Goal: Task Accomplishment & Management: Complete application form

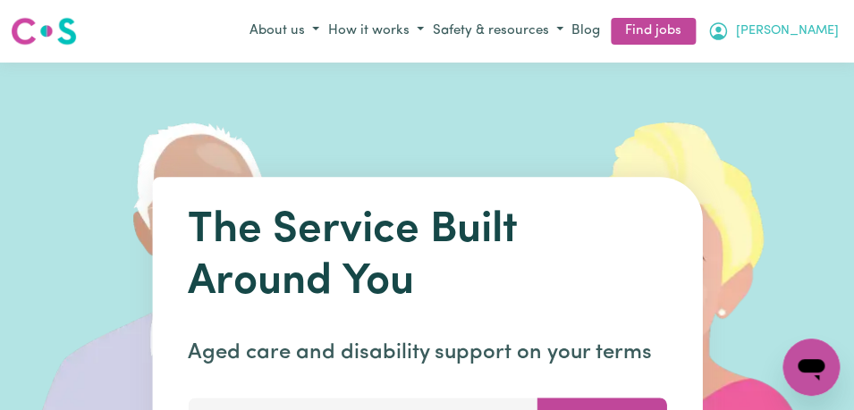
click at [729, 29] on icon "My Account" at bounding box center [717, 31] width 21 height 21
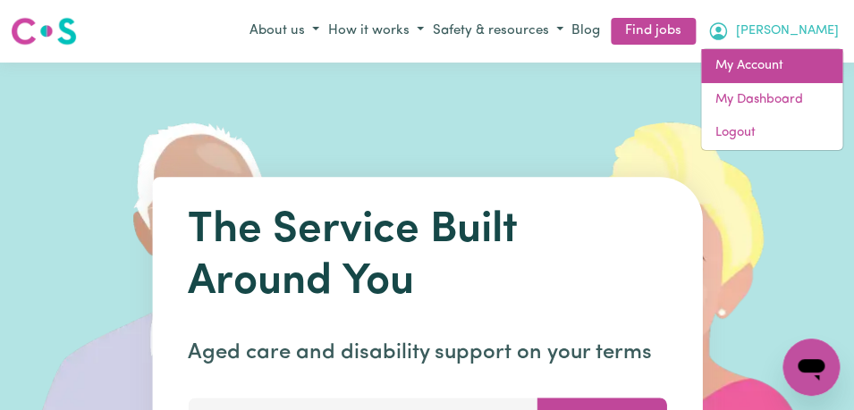
click at [799, 61] on link "My Account" at bounding box center [771, 66] width 141 height 34
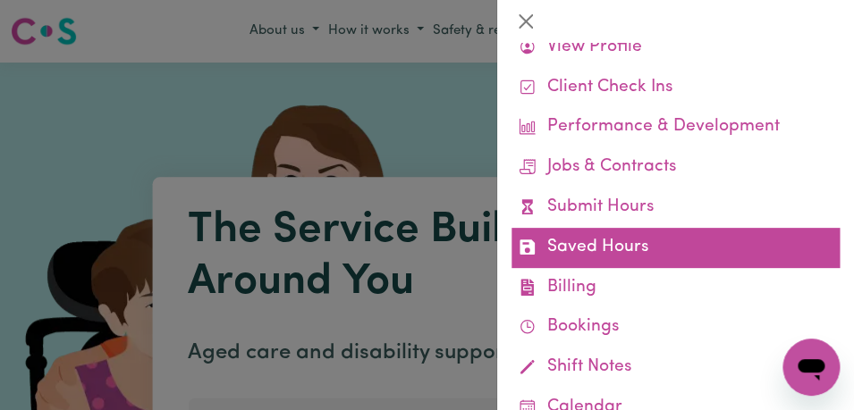
scroll to position [63, 0]
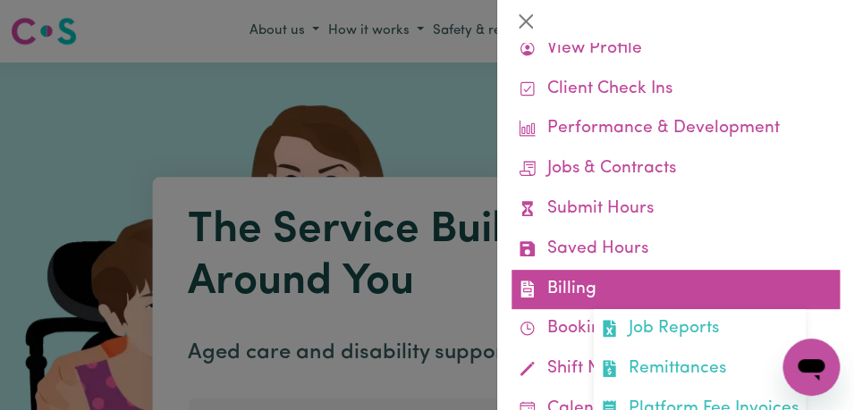
click at [692, 291] on link "Billing Job Reports Remittances Platform Fee Invoices" at bounding box center [676, 290] width 328 height 40
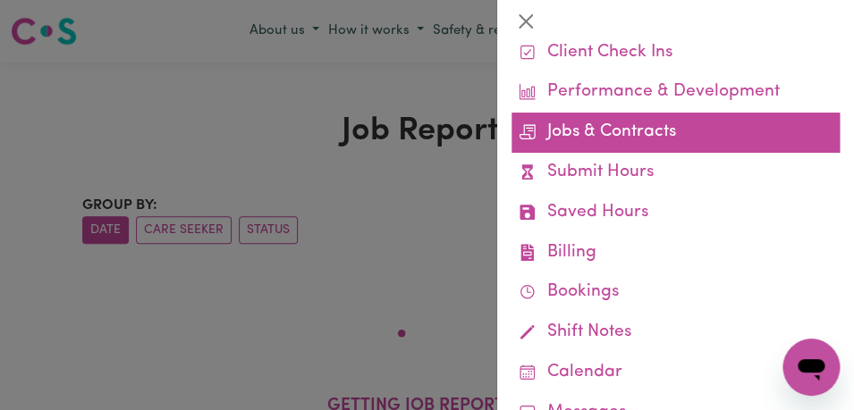
scroll to position [97, 0]
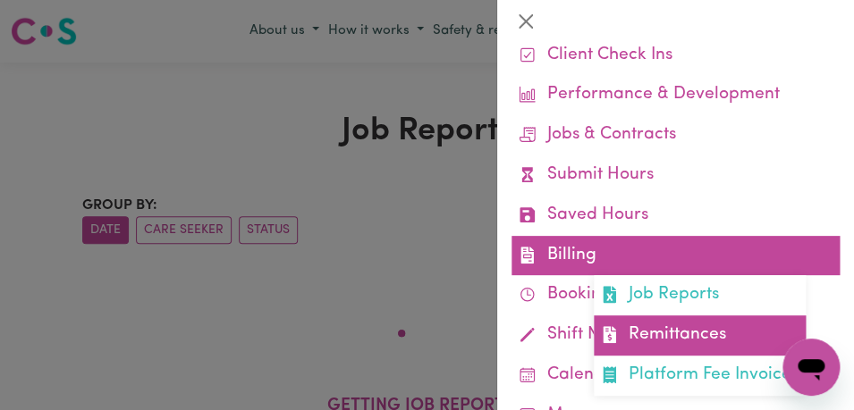
click at [676, 324] on link "Remittances" at bounding box center [700, 336] width 212 height 40
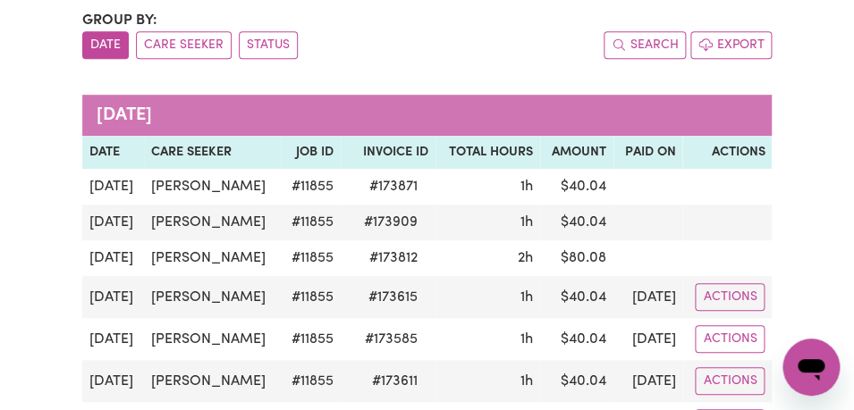
scroll to position [187, 0]
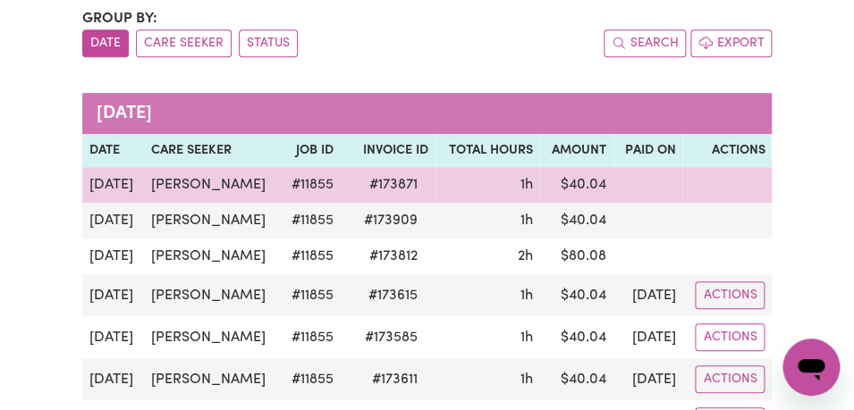
click at [488, 189] on td "1h" at bounding box center [488, 185] width 105 height 36
click at [520, 179] on td "1h" at bounding box center [488, 185] width 105 height 36
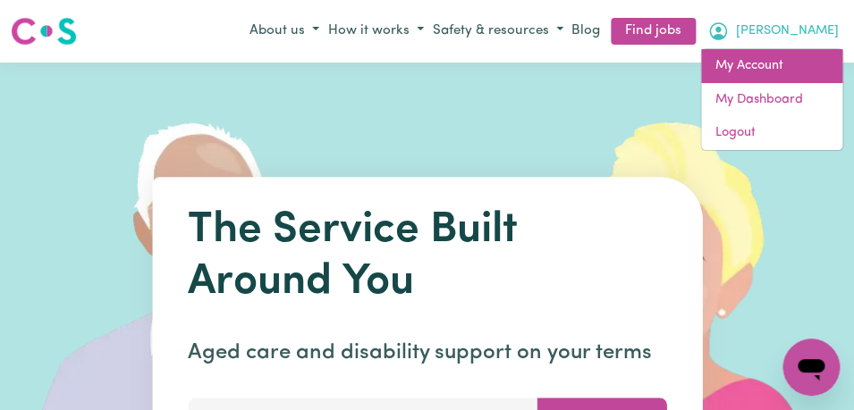
click at [791, 70] on link "My Account" at bounding box center [771, 66] width 141 height 34
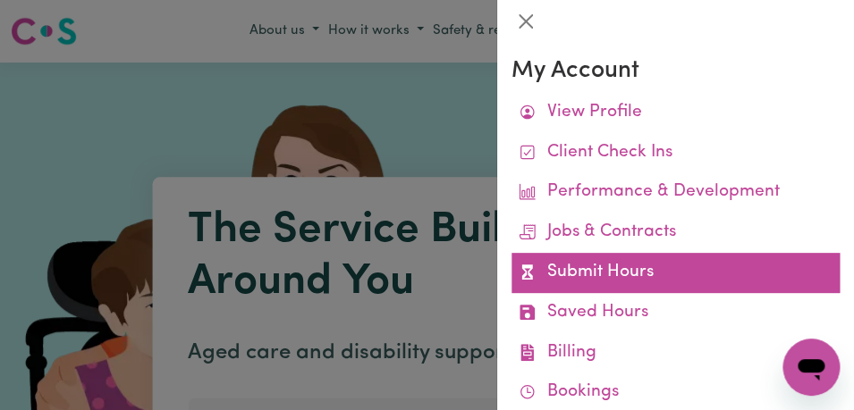
click at [685, 274] on link "Submit Hours" at bounding box center [676, 273] width 328 height 40
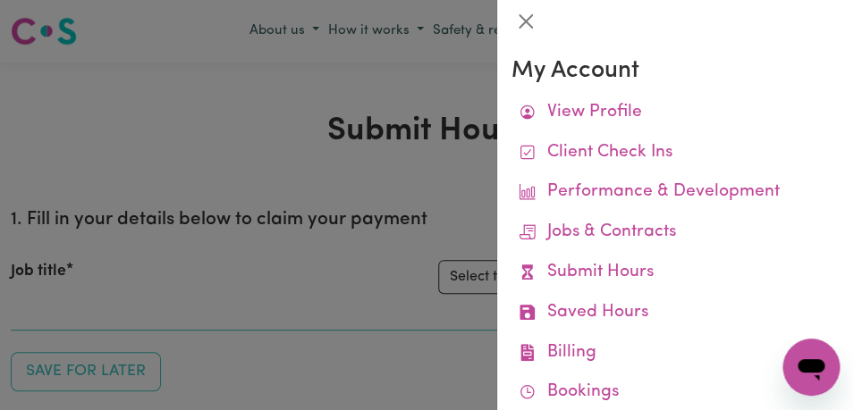
click at [686, 274] on link "Submit Hours" at bounding box center [676, 273] width 328 height 40
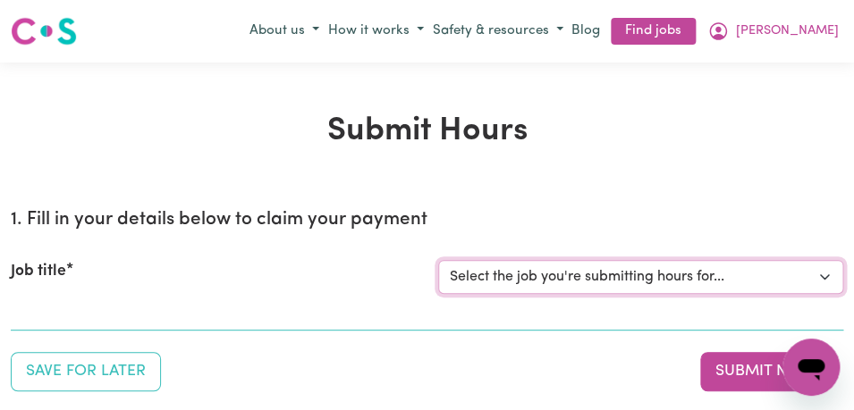
select select "11855"
click option "[[PERSON_NAME]] Support Worker Needed For Personal Care In the Morning- [PERSON…" at bounding box center [0, 0] width 0 height 0
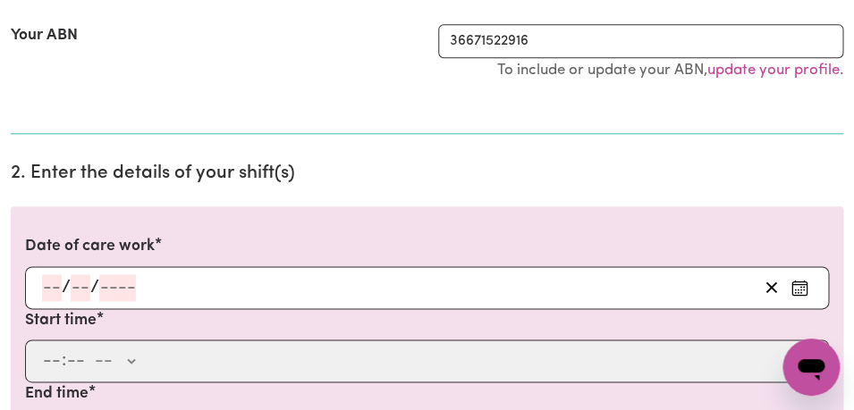
scroll to position [394, 0]
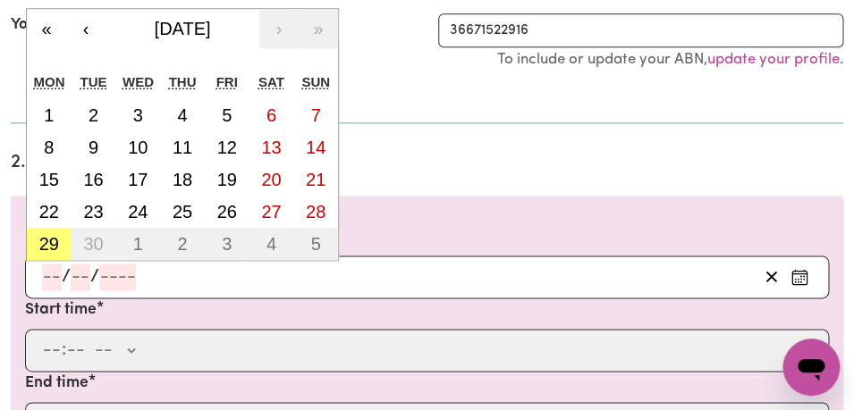
click at [52, 284] on input "number" at bounding box center [52, 277] width 20 height 27
click at [44, 245] on abbr "29" at bounding box center [49, 244] width 20 height 20
type input "[DATE]"
type input "29"
type input "9"
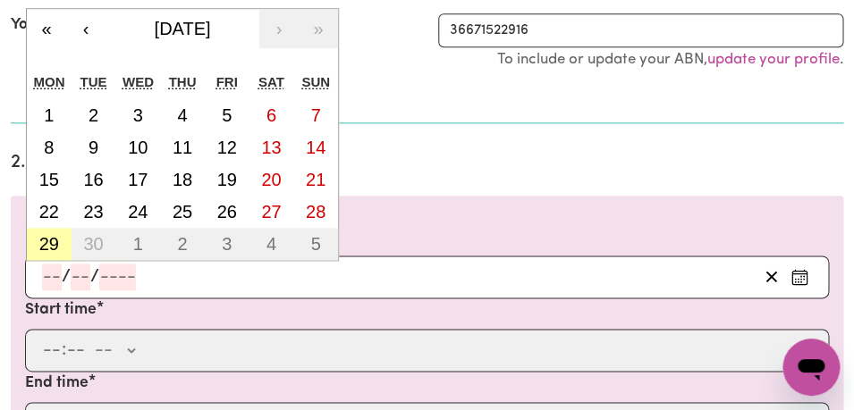
type input "2025"
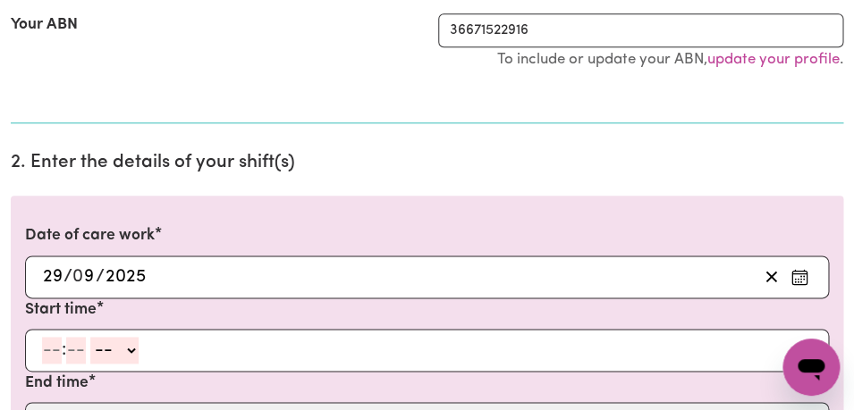
click at [54, 351] on input "number" at bounding box center [52, 350] width 20 height 27
type input "8"
type input "00"
click at [88, 337] on select "-- AM PM" at bounding box center [112, 350] width 48 height 27
select select "am"
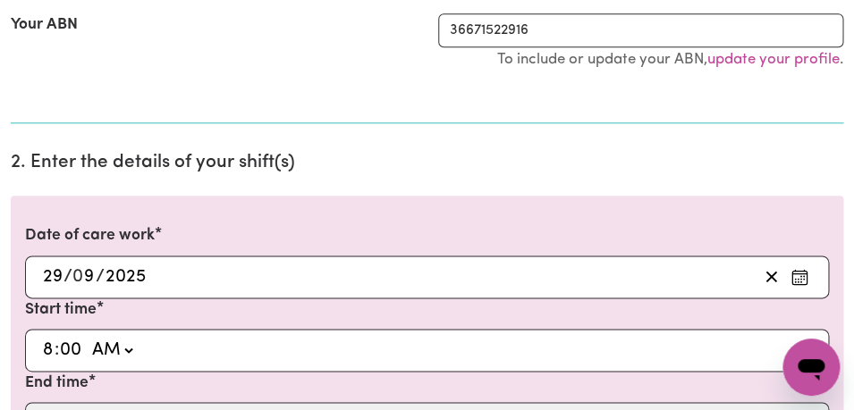
click option "AM" at bounding box center [0, 0] width 0 height 0
type input "08:00"
type input "0"
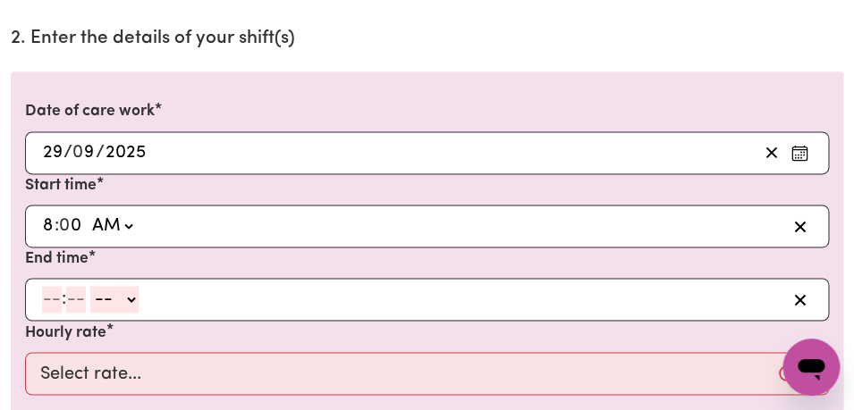
scroll to position [529, 0]
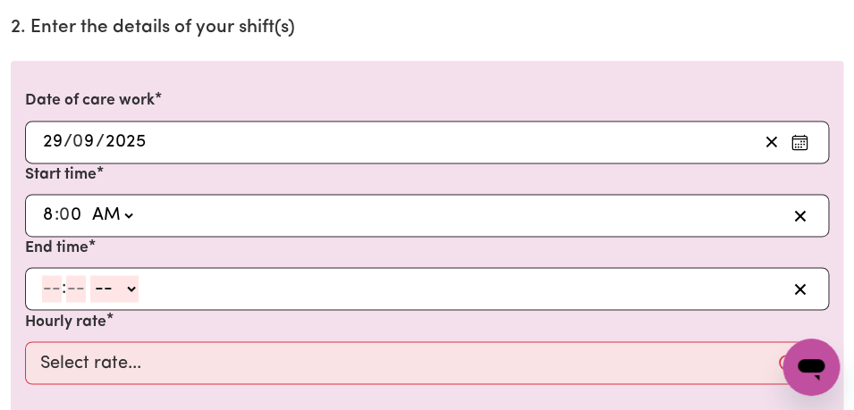
click at [54, 294] on input "number" at bounding box center [52, 288] width 20 height 27
type input "9"
type input "00"
select select "am"
click option "AM" at bounding box center [0, 0] width 0 height 0
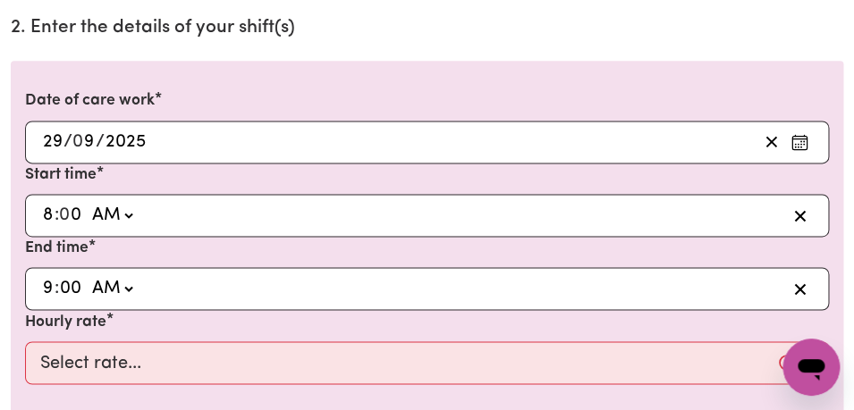
type input "09:00"
type input "0"
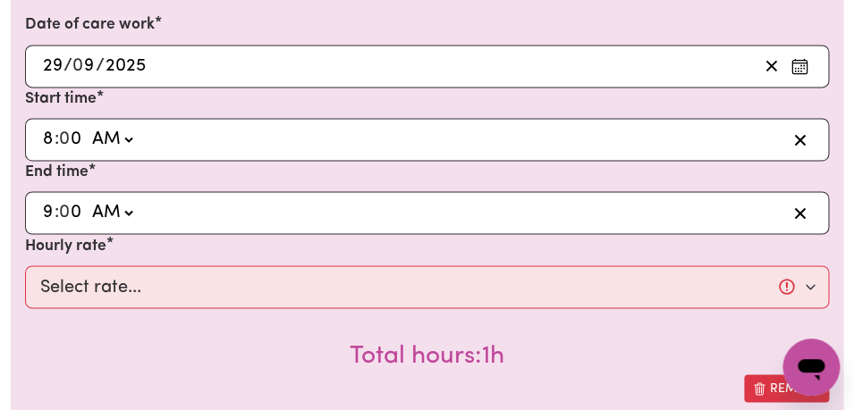
scroll to position [647, 0]
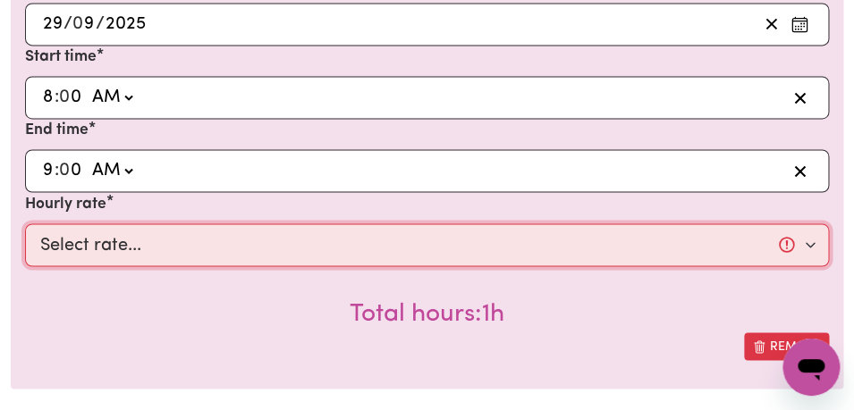
select select "44-Weekday"
click option "$44.00 (Weekday)" at bounding box center [0, 0] width 0 height 0
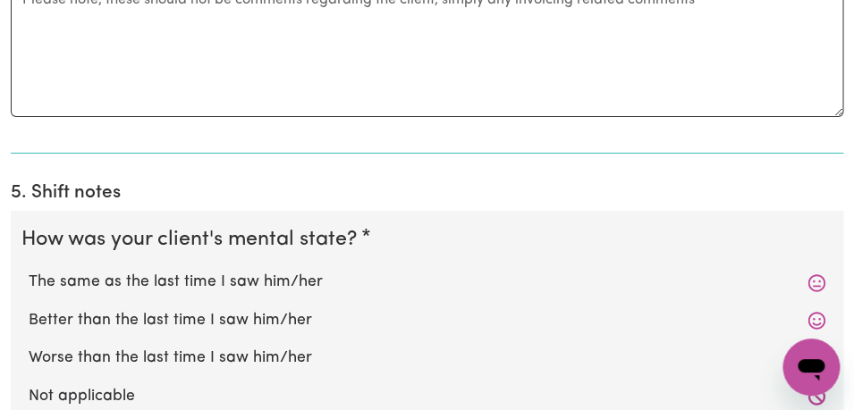
scroll to position [1416, 0]
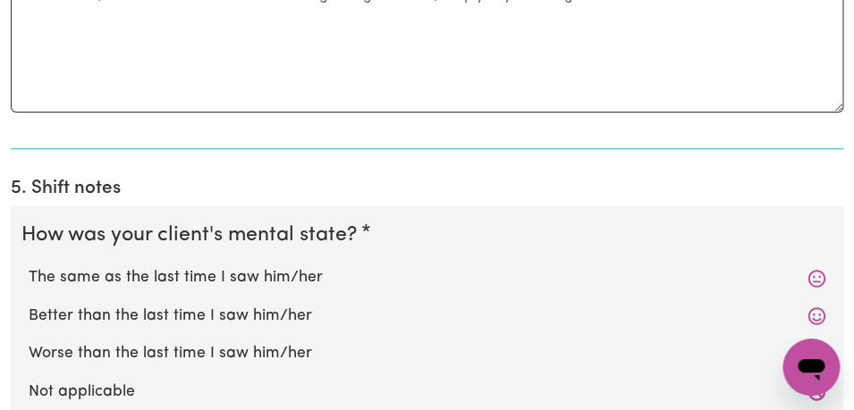
click at [482, 277] on label "The same as the last time I saw him/her" at bounding box center [427, 278] width 797 height 23
click at [29, 267] on input "The same as the last time I saw him/her" at bounding box center [28, 266] width 1 height 1
radio input "true"
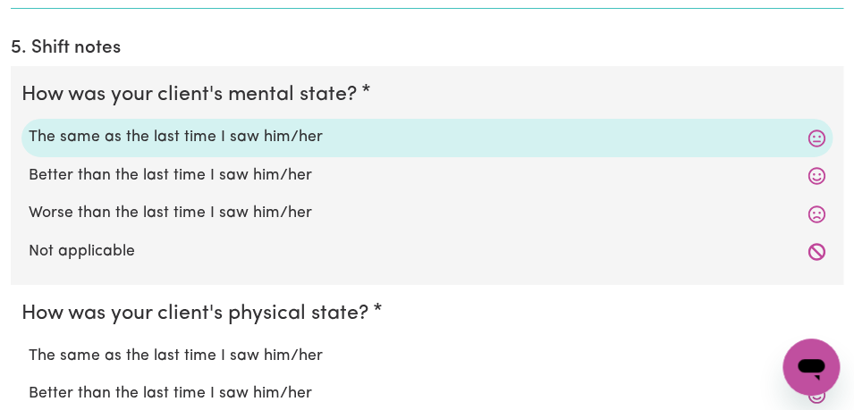
scroll to position [1560, 0]
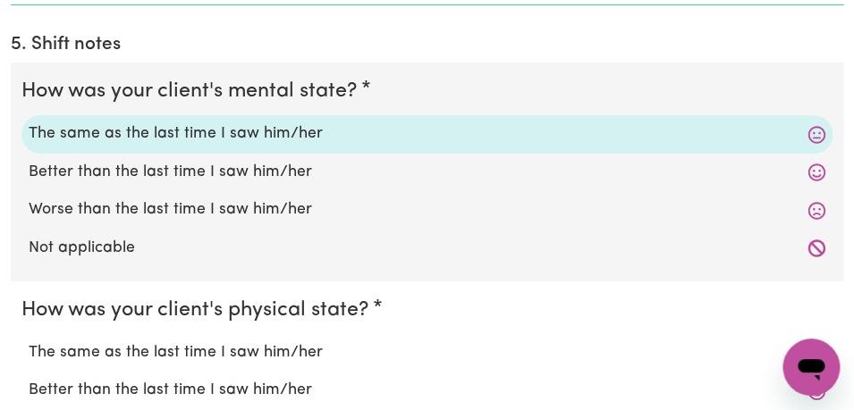
click at [417, 361] on label "The same as the last time I saw him/her" at bounding box center [427, 353] width 797 height 23
click at [29, 342] on input "The same as the last time I saw him/her" at bounding box center [28, 341] width 1 height 1
radio input "true"
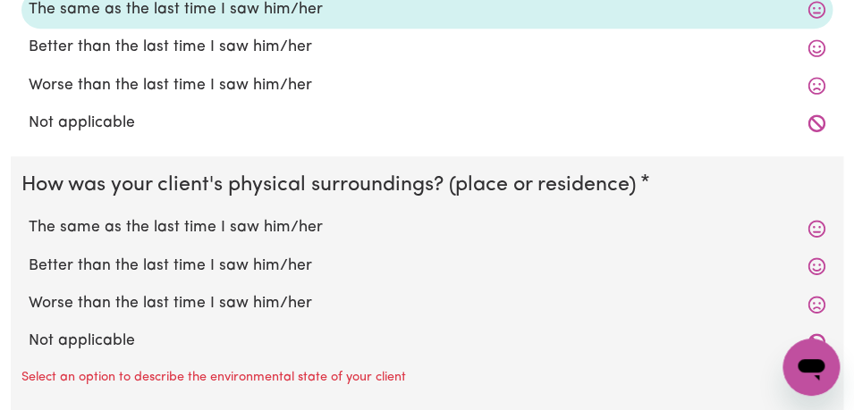
scroll to position [1942, 0]
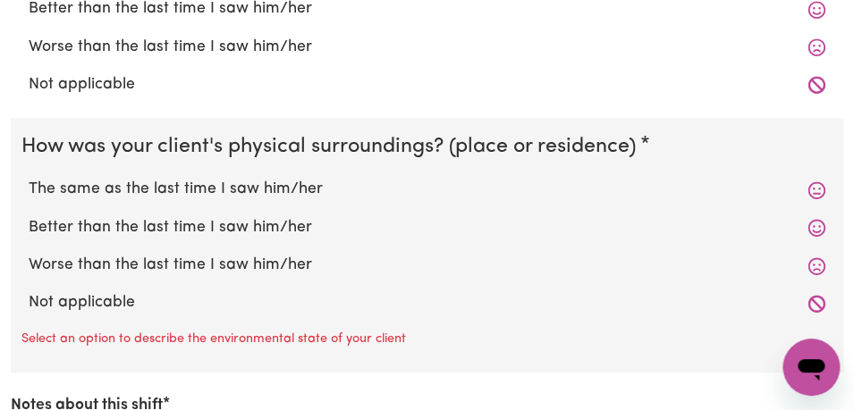
click at [366, 195] on label "The same as the last time I saw him/her" at bounding box center [427, 189] width 797 height 23
click at [29, 178] on input "The same as the last time I saw him/her" at bounding box center [28, 177] width 1 height 1
radio input "true"
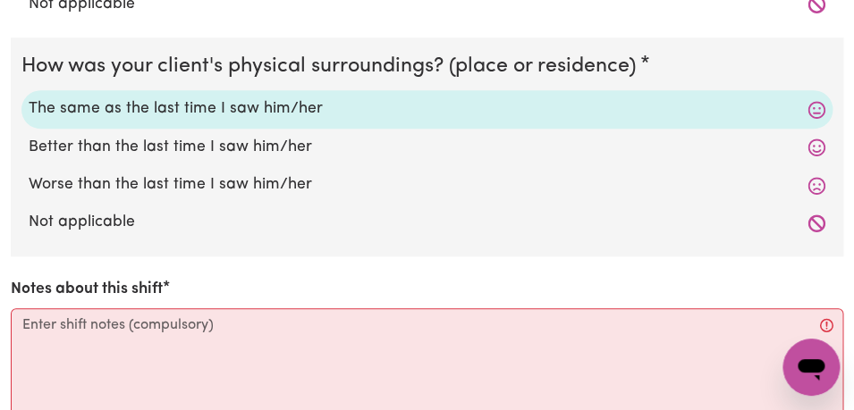
scroll to position [2026, 0]
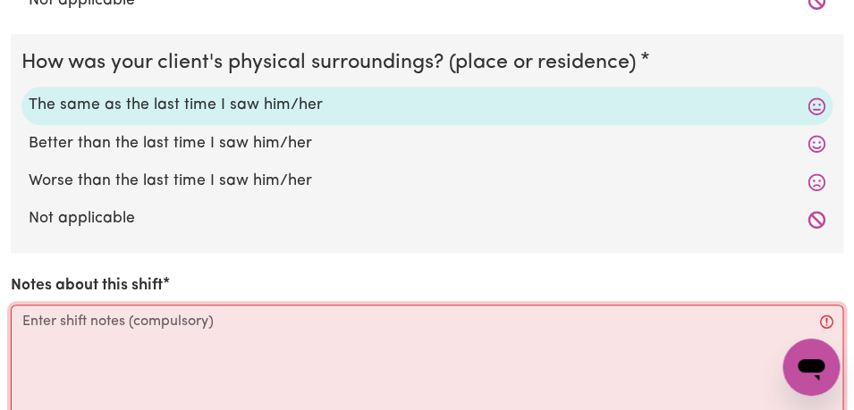
click at [204, 339] on textarea "Notes about this shift" at bounding box center [427, 372] width 833 height 134
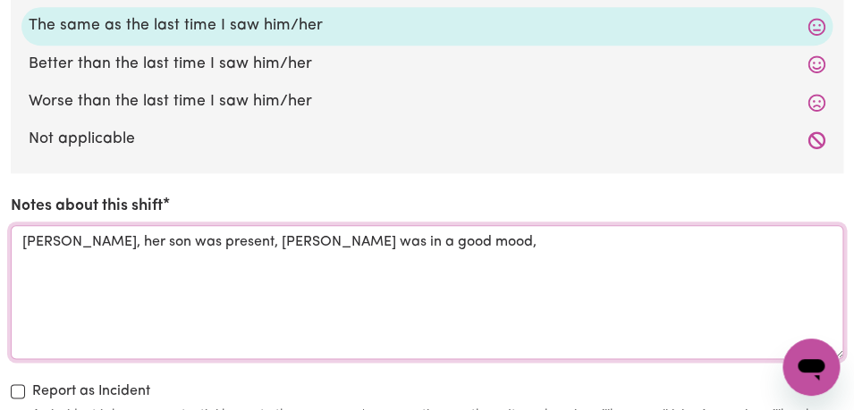
scroll to position [2106, 0]
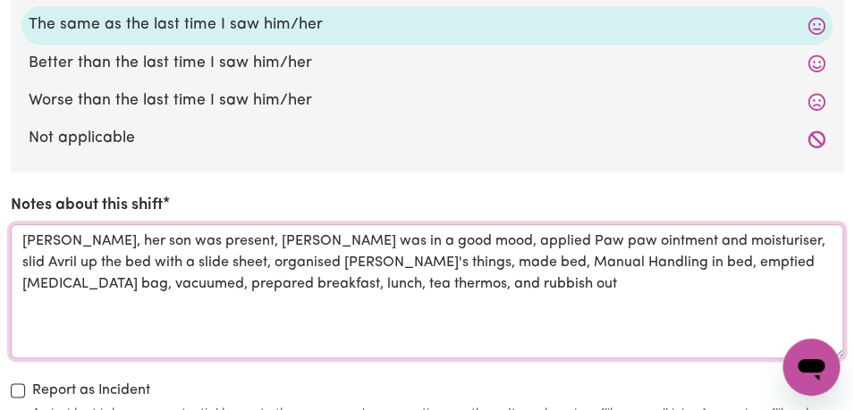
click at [224, 285] on textarea "[PERSON_NAME], her son was present, [PERSON_NAME] was in a good mood, applied P…" at bounding box center [427, 291] width 833 height 134
click at [435, 287] on textarea "[PERSON_NAME], her son was present, [PERSON_NAME] was in a good mood, applied P…" at bounding box center [427, 291] width 833 height 134
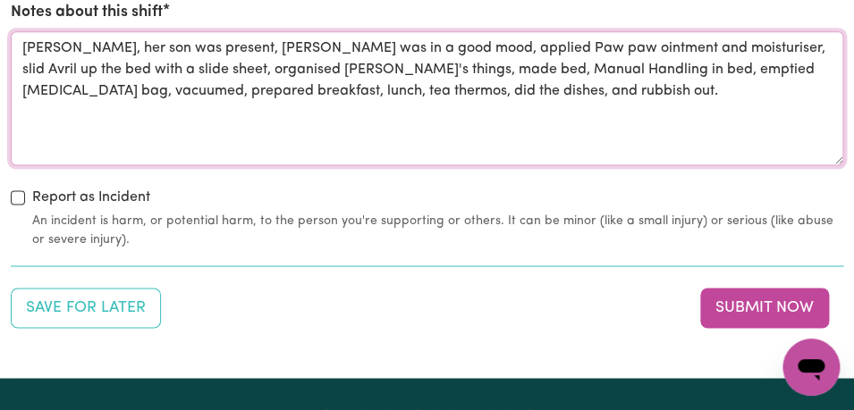
scroll to position [2302, 0]
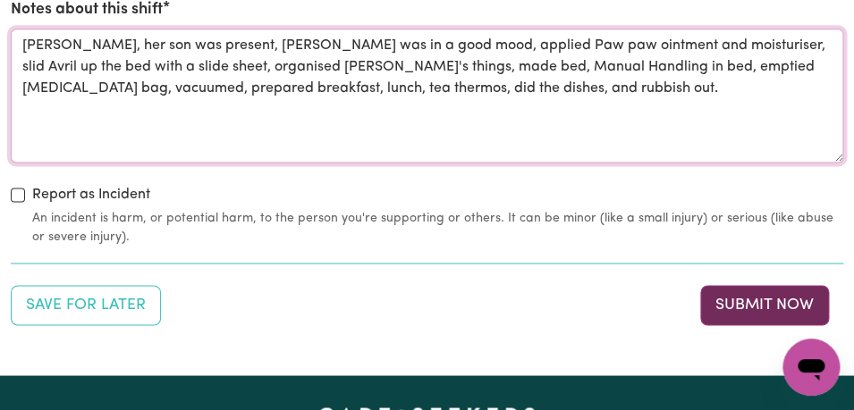
type textarea "[PERSON_NAME], her son was present, [PERSON_NAME] was in a good mood, applied P…"
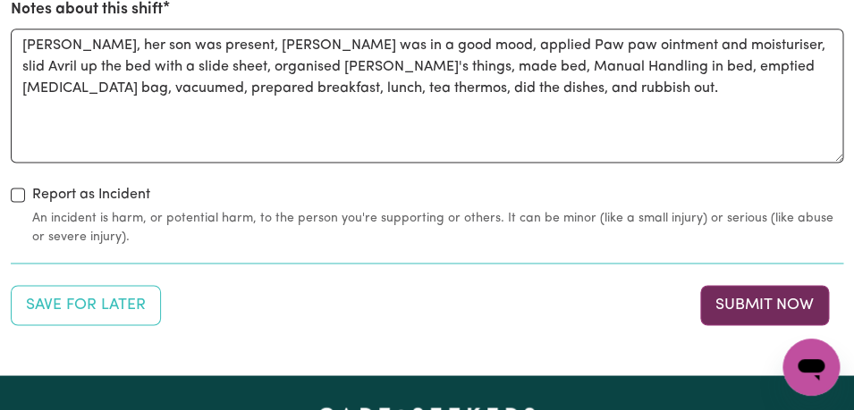
click at [767, 312] on button "Submit Now" at bounding box center [764, 304] width 129 height 39
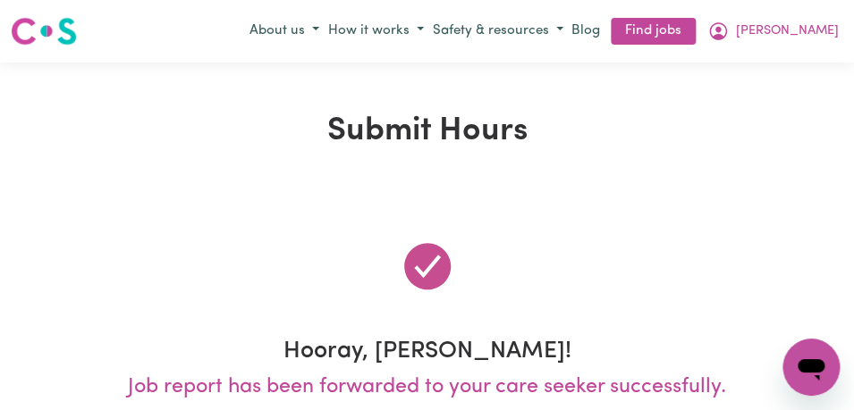
scroll to position [0, 0]
click at [729, 32] on icon "My Account" at bounding box center [717, 31] width 21 height 21
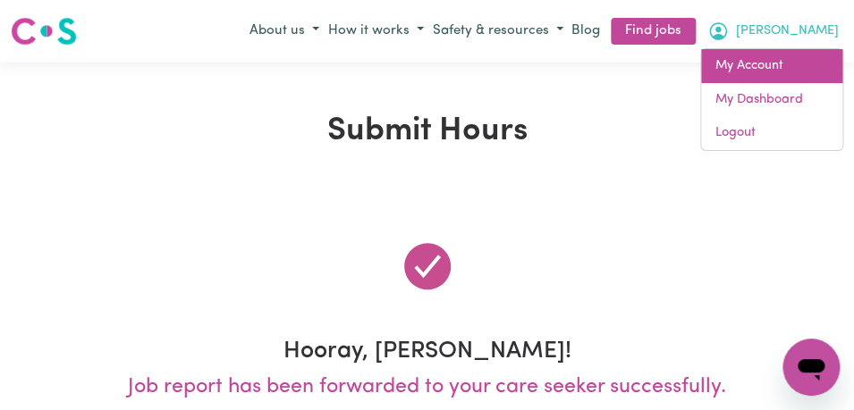
click at [792, 69] on link "My Account" at bounding box center [771, 66] width 141 height 34
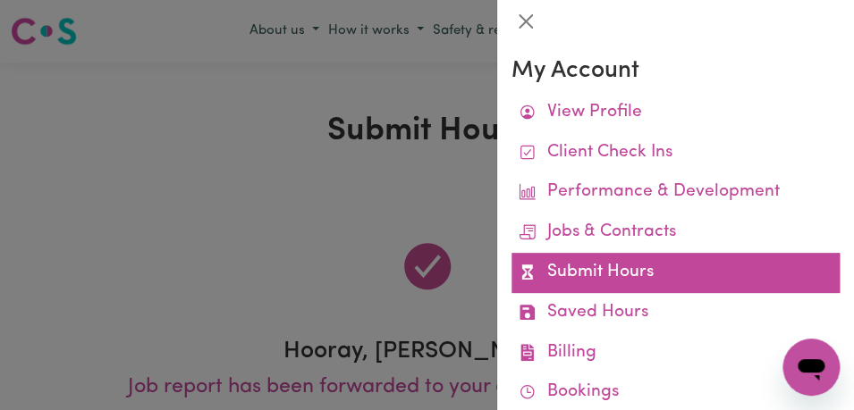
click at [685, 267] on link "Submit Hours" at bounding box center [676, 273] width 328 height 40
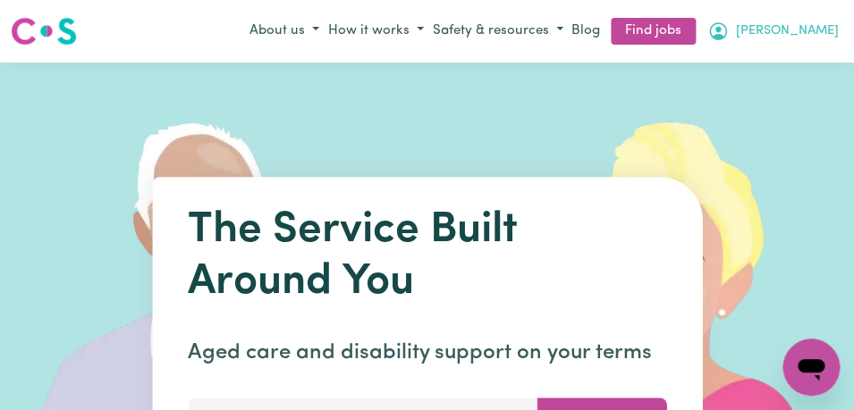
click at [814, 29] on button "[PERSON_NAME]" at bounding box center [773, 31] width 140 height 30
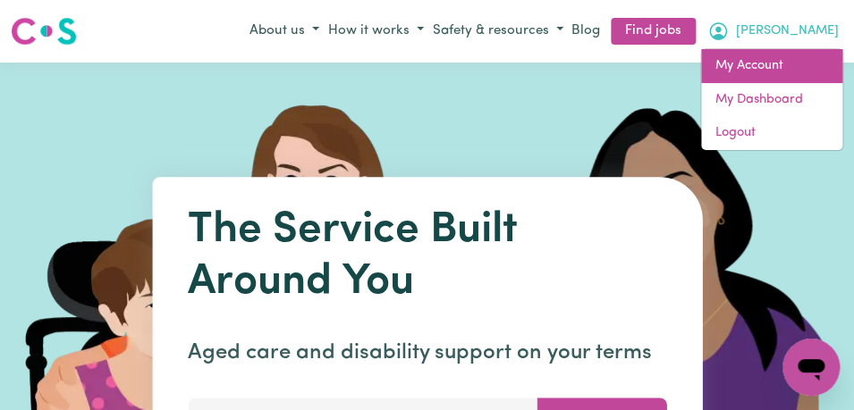
click at [785, 67] on link "My Account" at bounding box center [771, 66] width 141 height 34
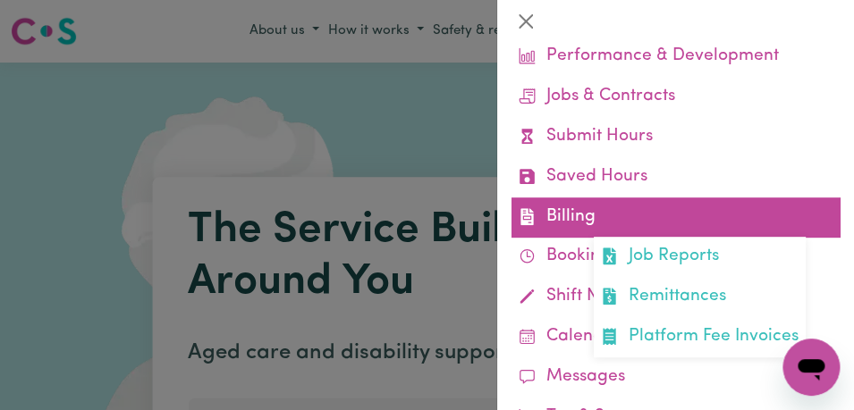
scroll to position [140, 0]
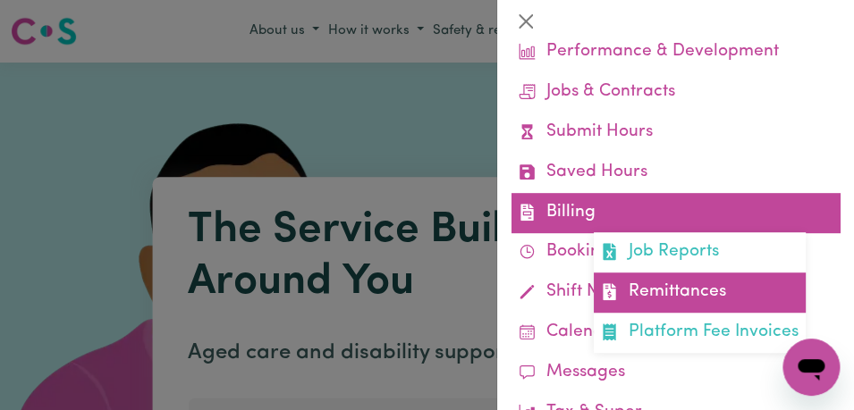
click at [718, 292] on link "Remittances" at bounding box center [700, 293] width 212 height 40
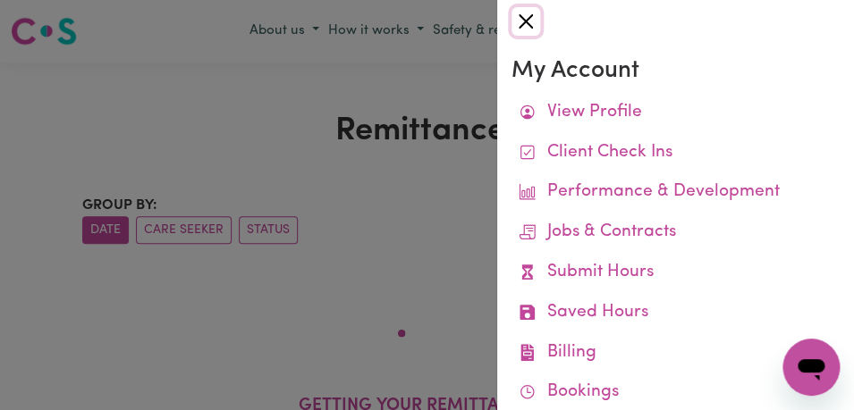
click at [529, 13] on button "Close" at bounding box center [526, 21] width 29 height 29
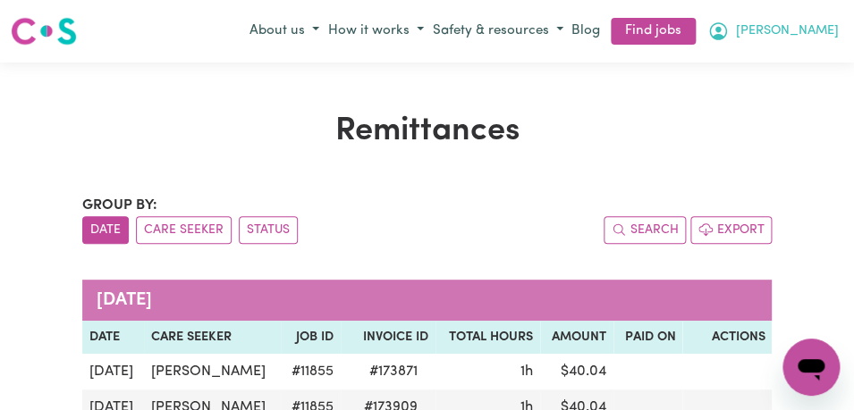
click at [815, 25] on button "[PERSON_NAME]" at bounding box center [773, 31] width 140 height 30
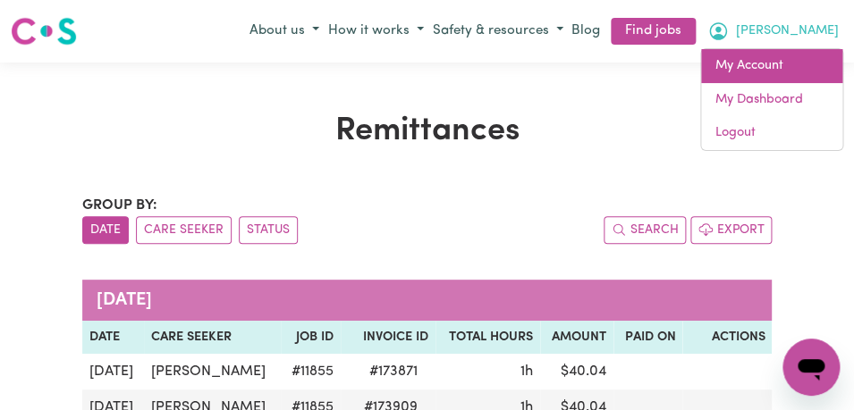
click at [780, 76] on link "My Account" at bounding box center [771, 66] width 141 height 34
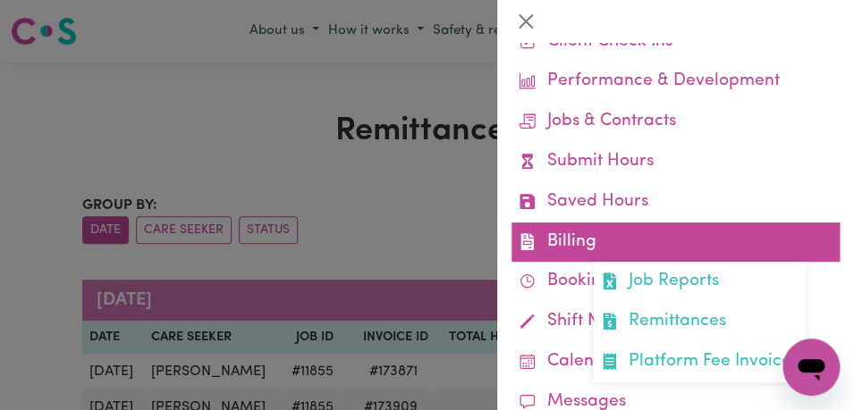
scroll to position [122, 0]
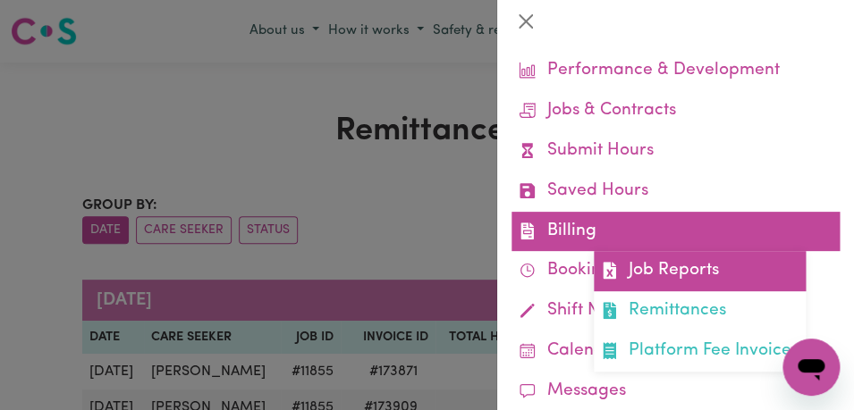
click at [693, 280] on link "Job Reports" at bounding box center [700, 271] width 212 height 40
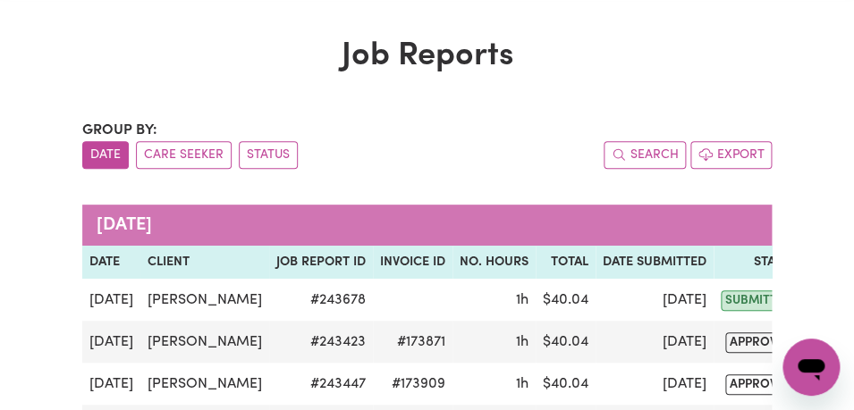
scroll to position [99, 0]
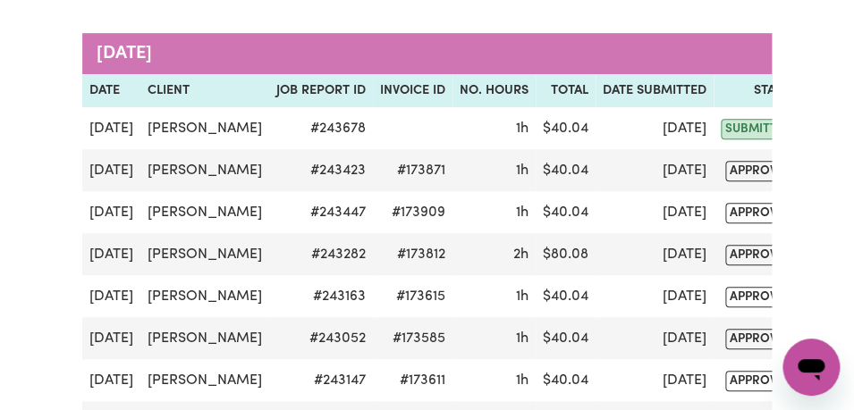
scroll to position [249, 0]
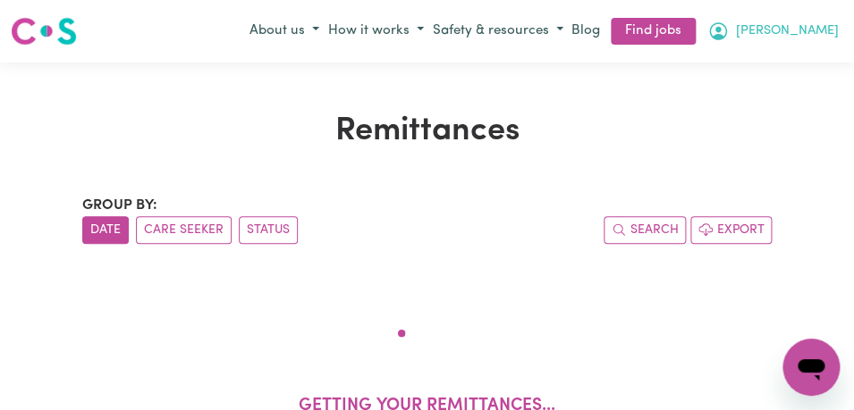
click at [824, 28] on span "[PERSON_NAME]" at bounding box center [787, 31] width 103 height 20
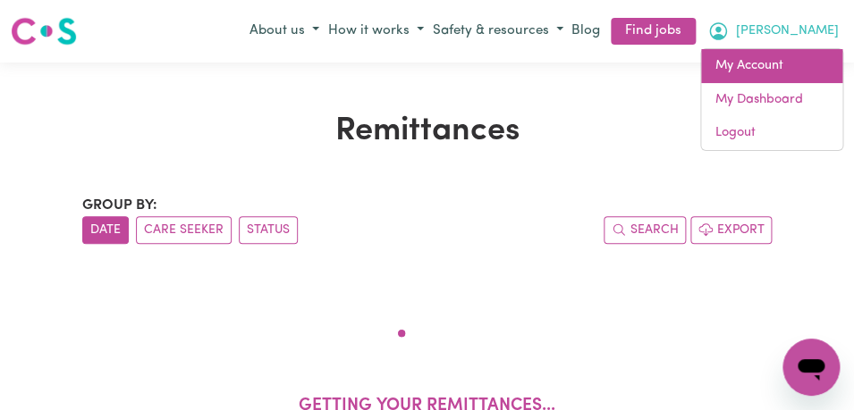
click at [778, 74] on link "My Account" at bounding box center [771, 66] width 141 height 34
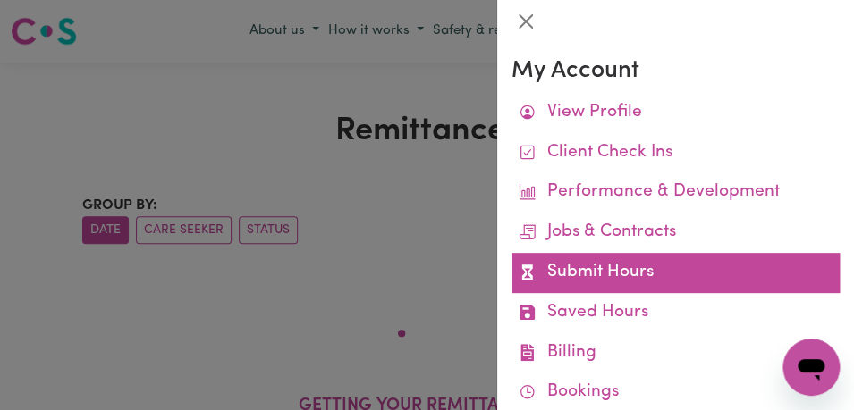
click at [695, 267] on link "Submit Hours" at bounding box center [676, 273] width 328 height 40
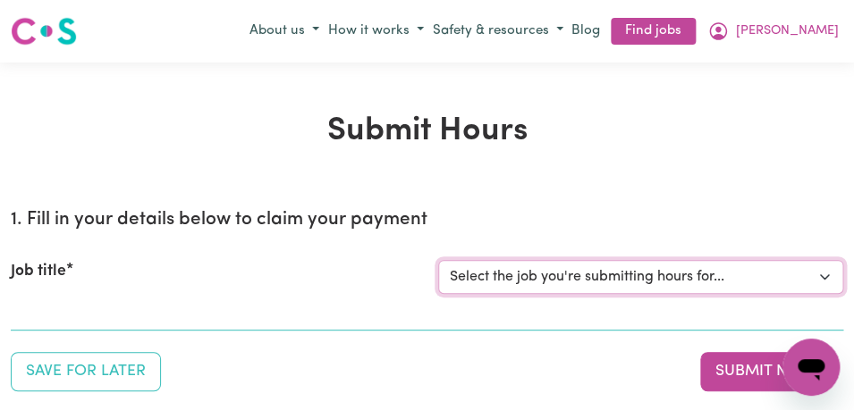
select select "11855"
click option "[[PERSON_NAME]] Support Worker Needed For Personal Care In the Morning- [PERSON…" at bounding box center [0, 0] width 0 height 0
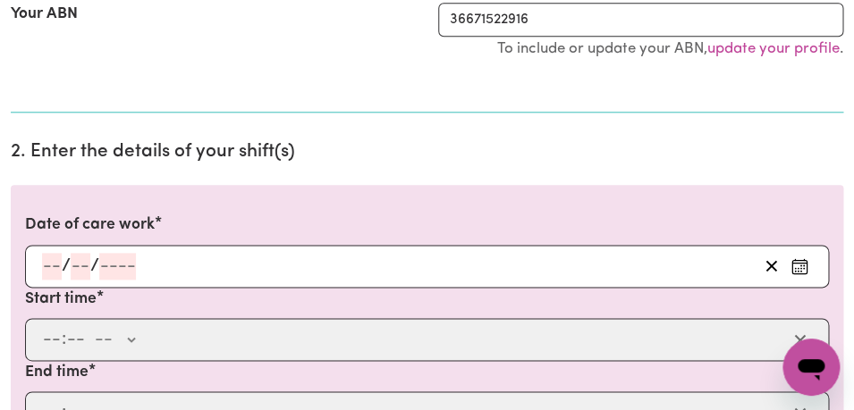
scroll to position [409, 0]
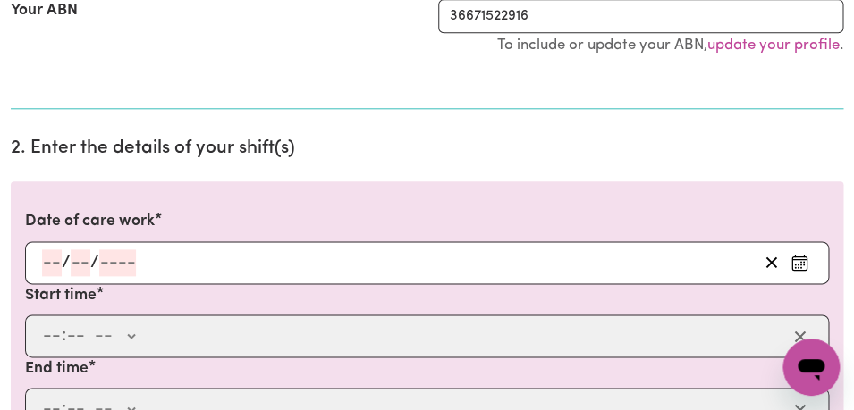
click at [801, 262] on circle "Enter the date of care work" at bounding box center [801, 262] width 2 height 2
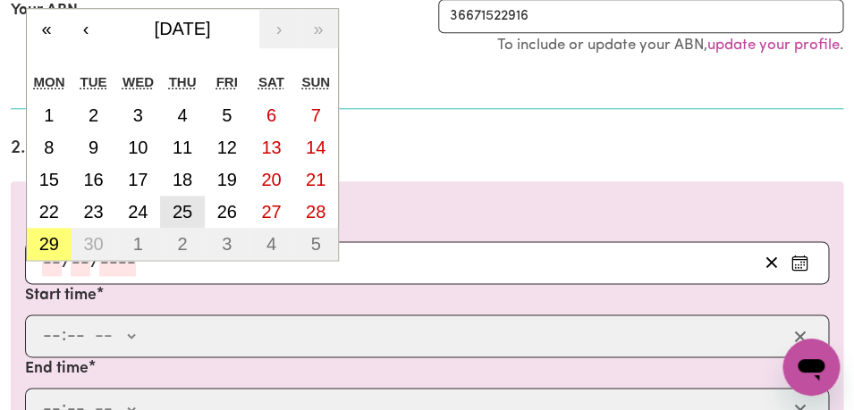
click at [186, 217] on abbr "25" at bounding box center [183, 212] width 20 height 20
type input "2025-09-25"
type input "25"
type input "9"
type input "2025"
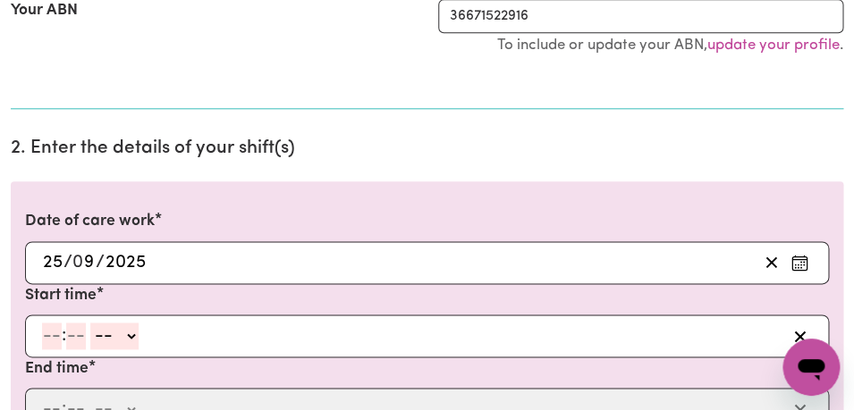
click at [52, 344] on input "number" at bounding box center [52, 336] width 20 height 27
type input "8"
type input "00"
select select "am"
click option "AM" at bounding box center [0, 0] width 0 height 0
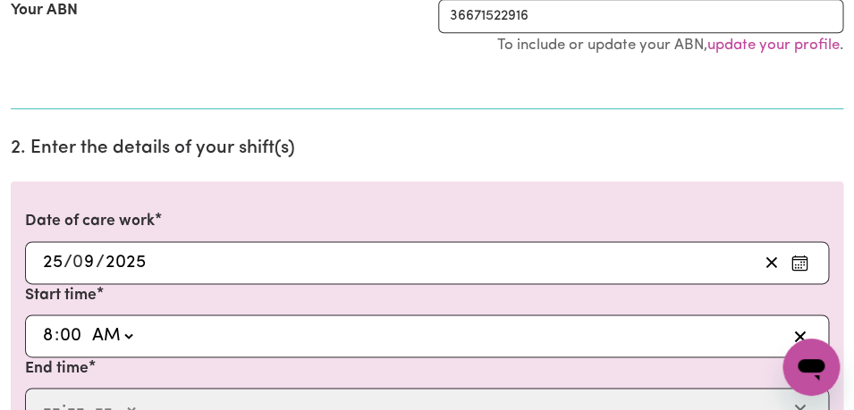
type input "08:00"
type input "0"
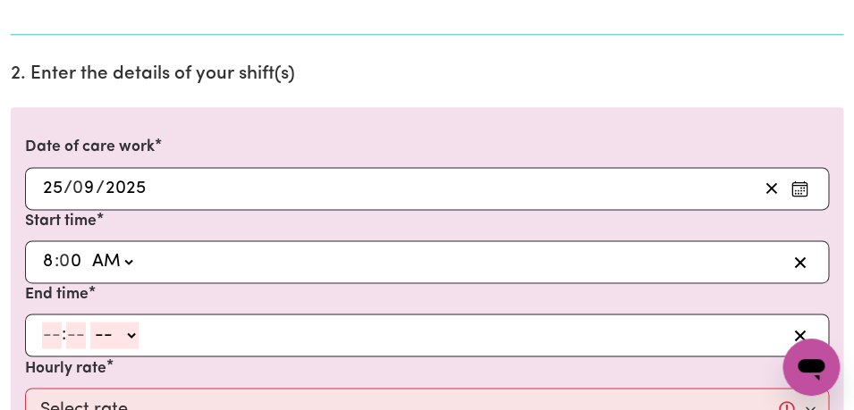
scroll to position [487, 0]
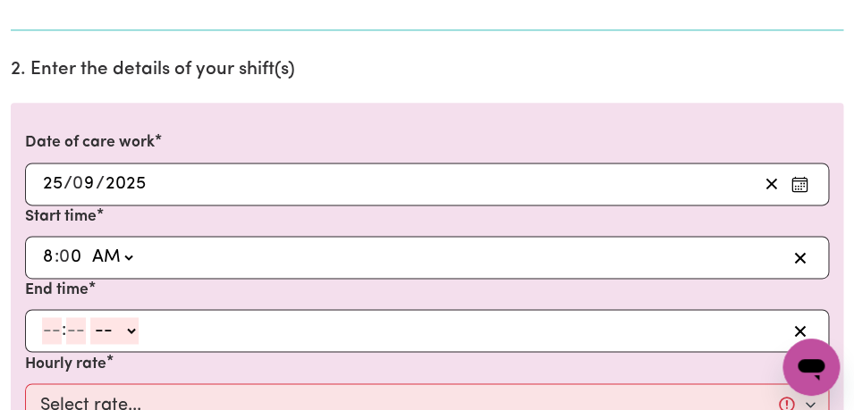
click at [50, 334] on input "number" at bounding box center [52, 330] width 20 height 27
type input "9"
type input "00"
select select "am"
click option "AM" at bounding box center [0, 0] width 0 height 0
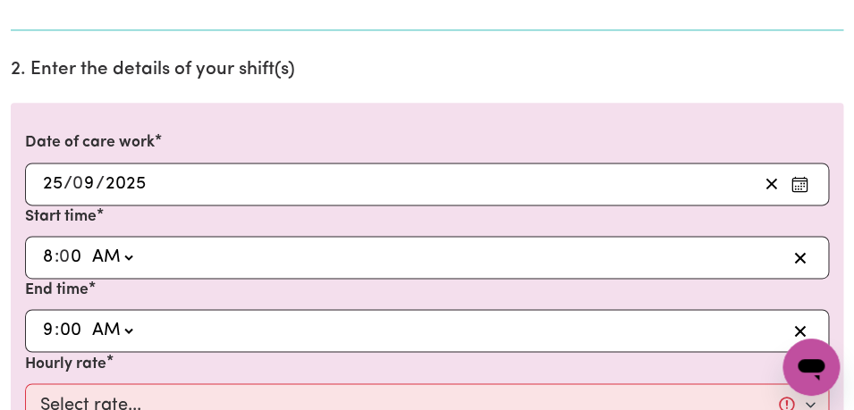
type input "09:00"
type input "0"
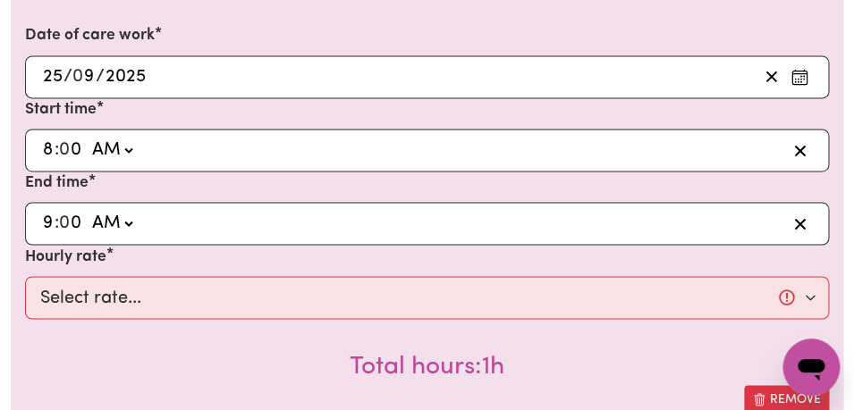
scroll to position [598, 0]
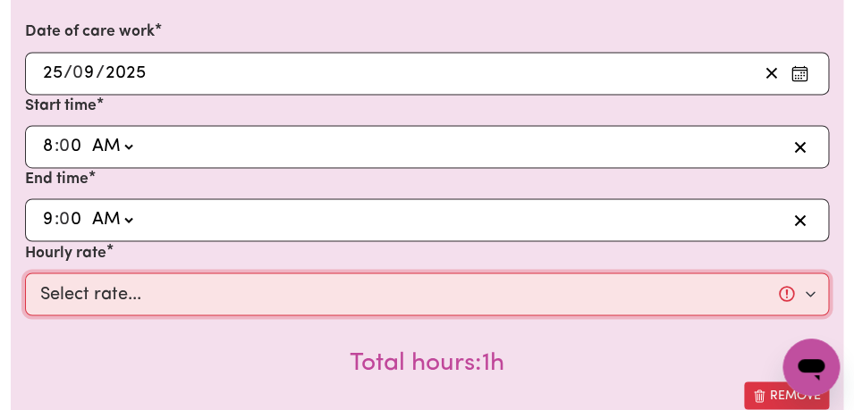
click at [25, 273] on select "Select rate... $44.00 (Weekday) $64.00 ([DATE]) $74.00 ([DATE]) $104.00 (Public…" at bounding box center [427, 294] width 804 height 43
select select "44-Weekday"
click option "$44.00 (Weekday)" at bounding box center [0, 0] width 0 height 0
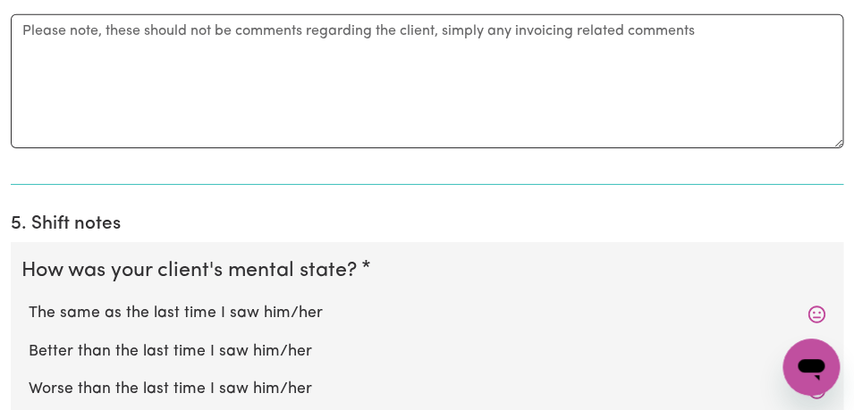
scroll to position [1414, 0]
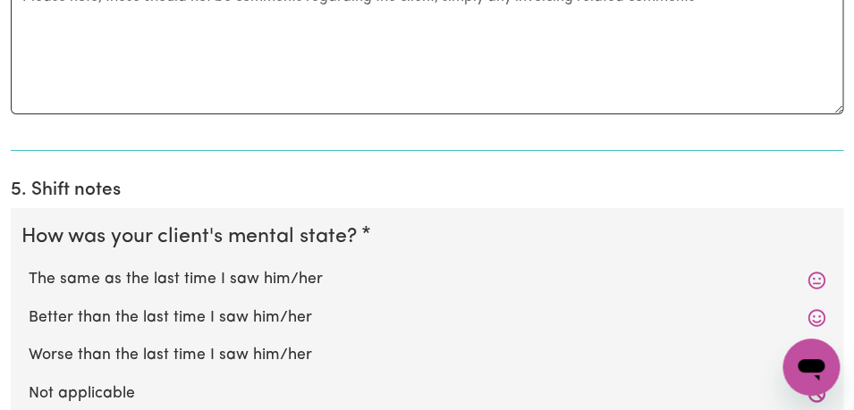
click at [316, 275] on label "The same as the last time I saw him/her" at bounding box center [427, 279] width 797 height 23
click at [29, 268] on input "The same as the last time I saw him/her" at bounding box center [28, 267] width 1 height 1
radio input "true"
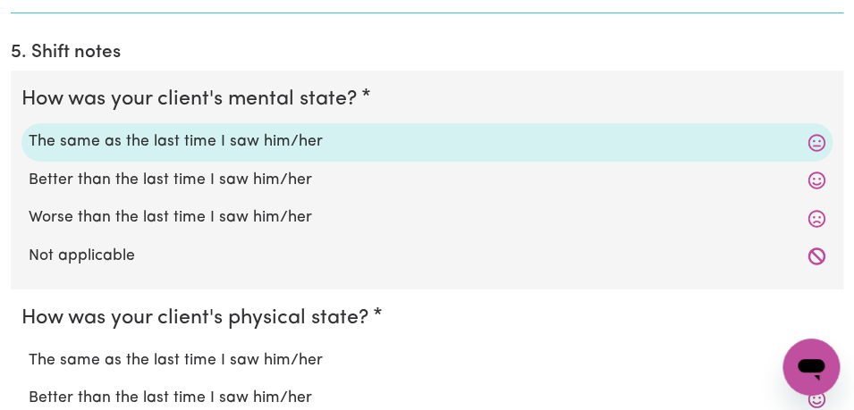
scroll to position [1559, 0]
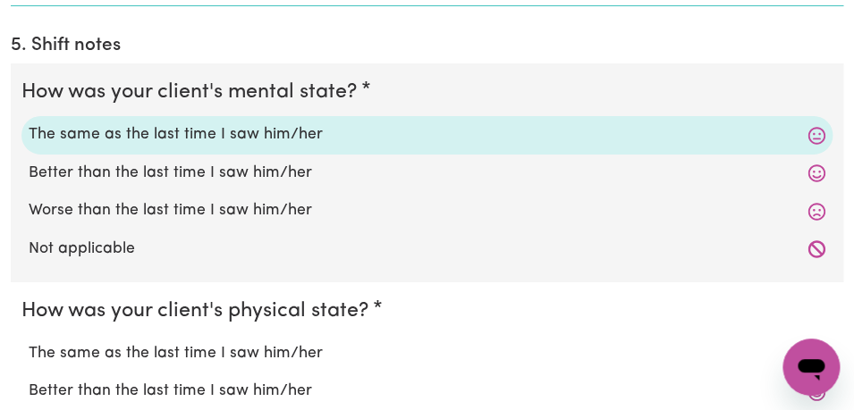
click at [325, 350] on label "The same as the last time I saw him/her" at bounding box center [427, 354] width 797 height 23
click at [29, 343] on input "The same as the last time I saw him/her" at bounding box center [28, 342] width 1 height 1
radio input "true"
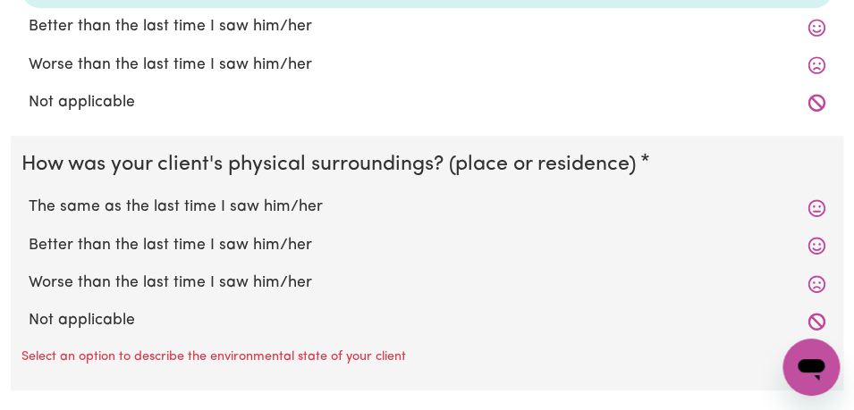
scroll to position [1930, 0]
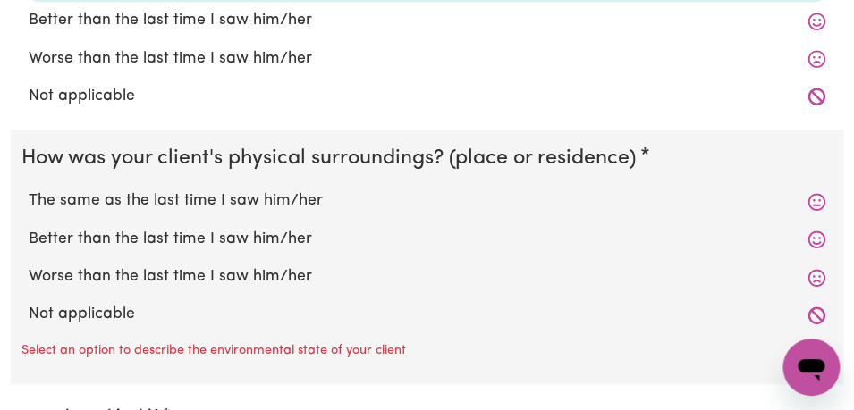
click at [300, 204] on label "The same as the last time I saw him/her" at bounding box center [427, 201] width 797 height 23
click at [29, 190] on input "The same as the last time I saw him/her" at bounding box center [28, 189] width 1 height 1
radio input "true"
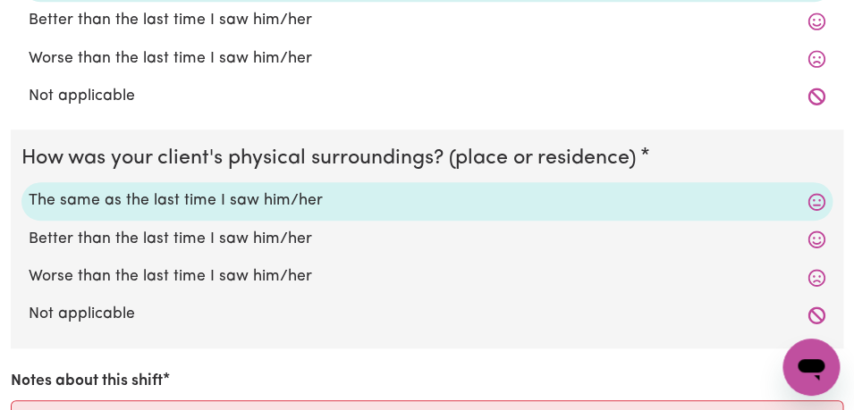
scroll to position [2008, 0]
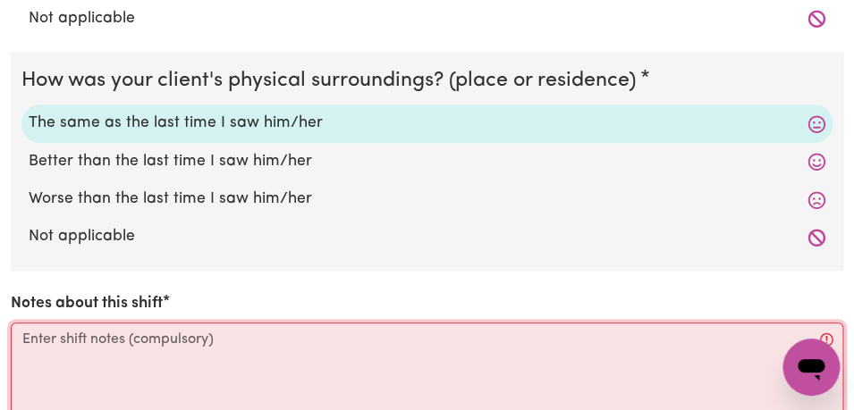
click at [148, 335] on textarea "Notes about this shift" at bounding box center [427, 390] width 833 height 134
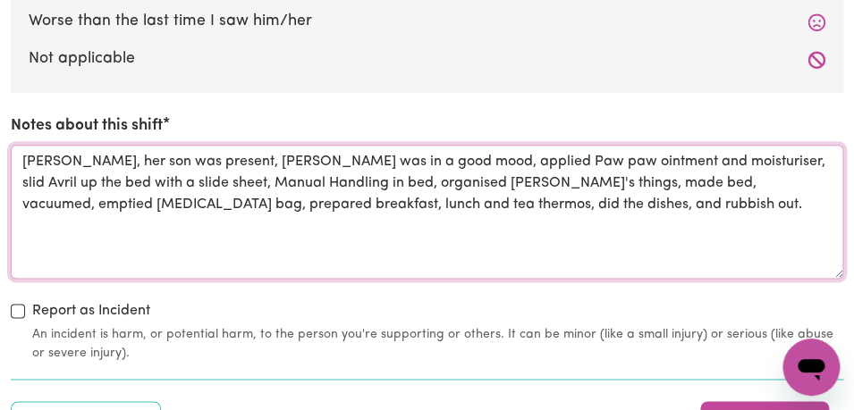
scroll to position [2203, 0]
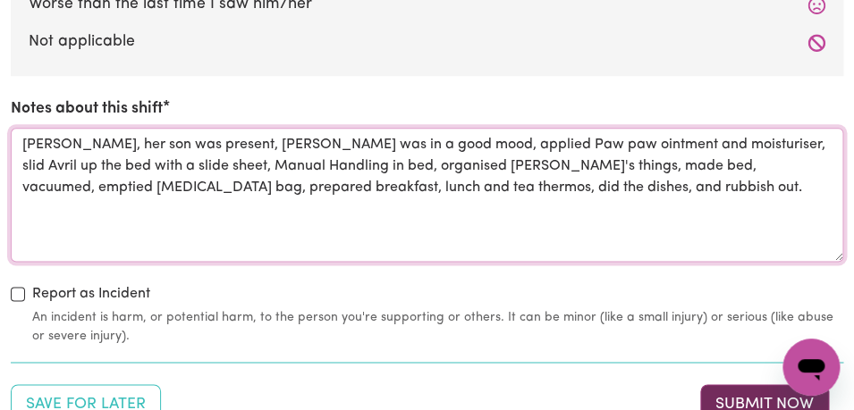
type textarea "Chris, her son was present, Avril was in a good mood, applied Paw paw ointment …"
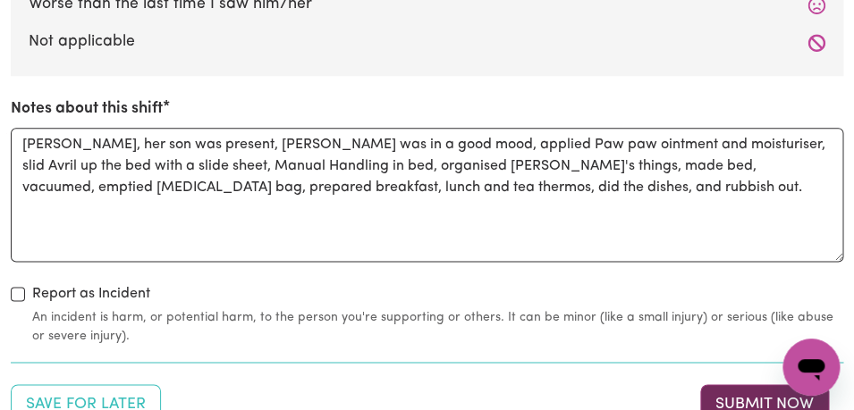
click at [739, 396] on button "Submit Now" at bounding box center [764, 404] width 129 height 39
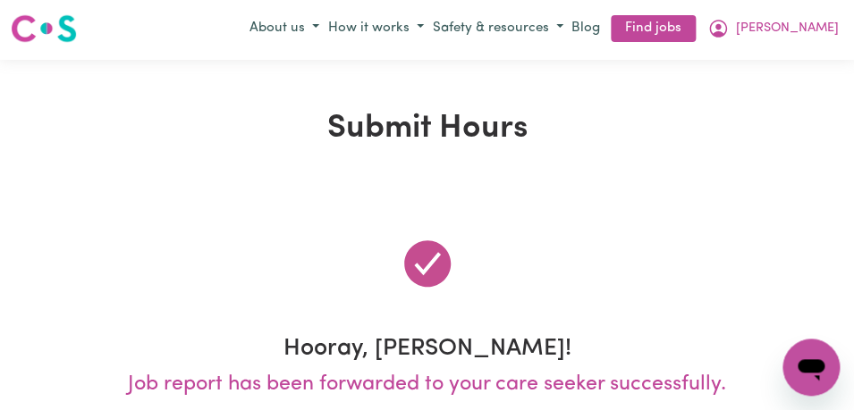
scroll to position [0, 0]
